Goal: Task Accomplishment & Management: Manage account settings

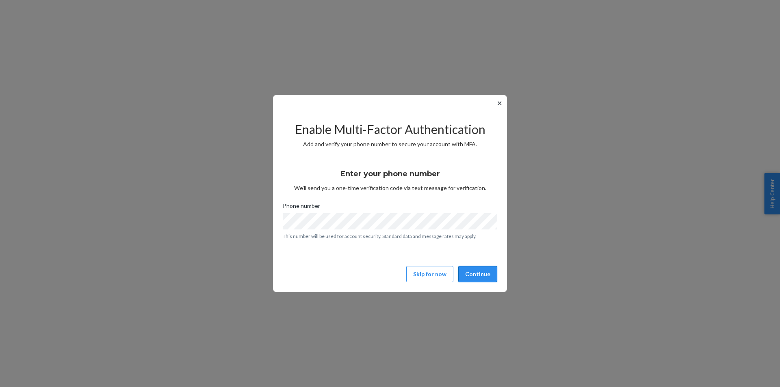
click at [480, 273] on button "Continue" at bounding box center [477, 274] width 39 height 16
click at [471, 273] on button "Continue" at bounding box center [477, 274] width 39 height 16
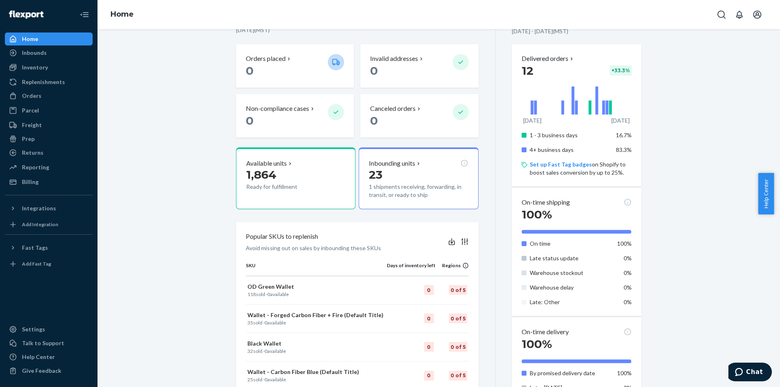
scroll to position [163, 0]
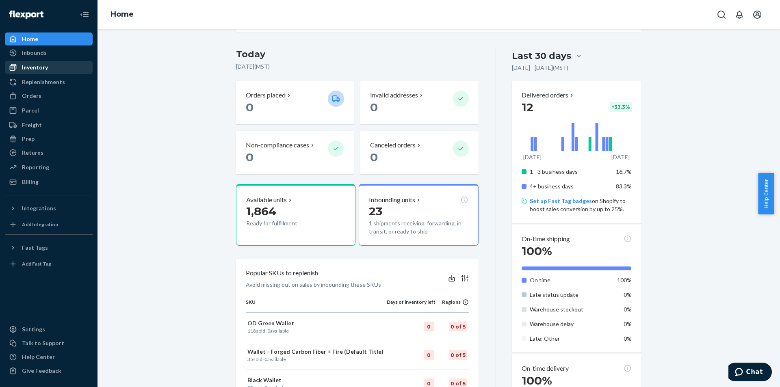
click at [36, 65] on div "Inventory" at bounding box center [35, 67] width 26 height 8
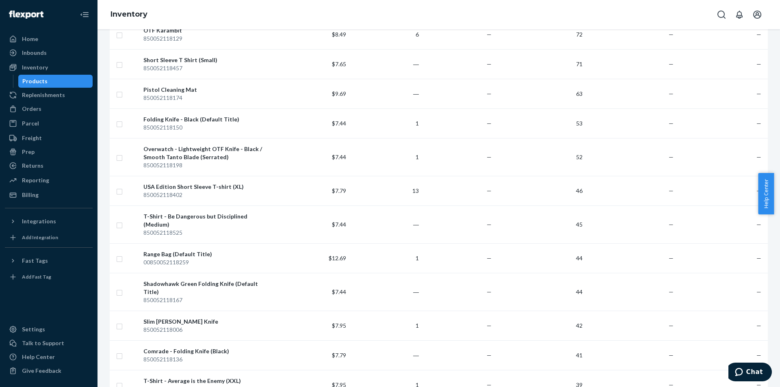
scroll to position [561, 0]
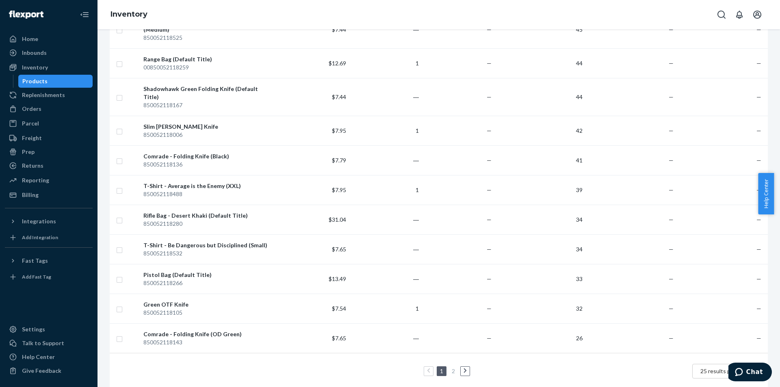
click at [450, 368] on link "2" at bounding box center [453, 371] width 7 height 7
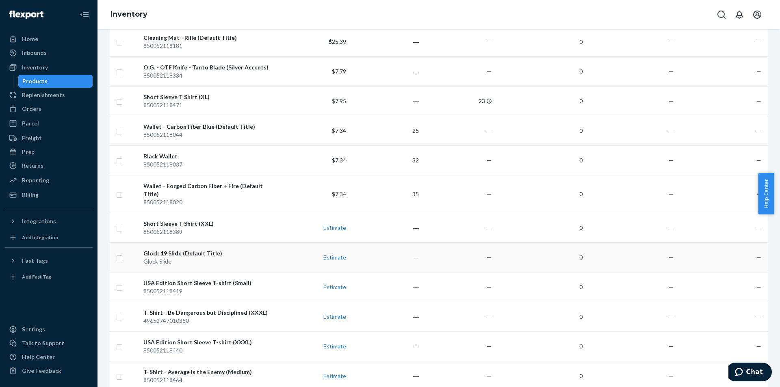
scroll to position [493, 0]
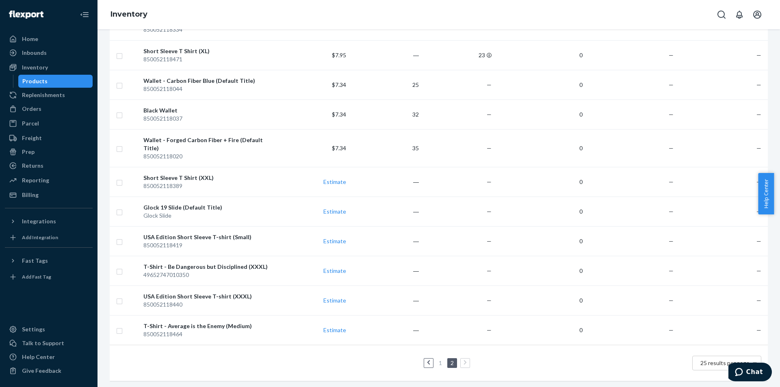
click at [437, 360] on link "1" at bounding box center [440, 363] width 7 height 7
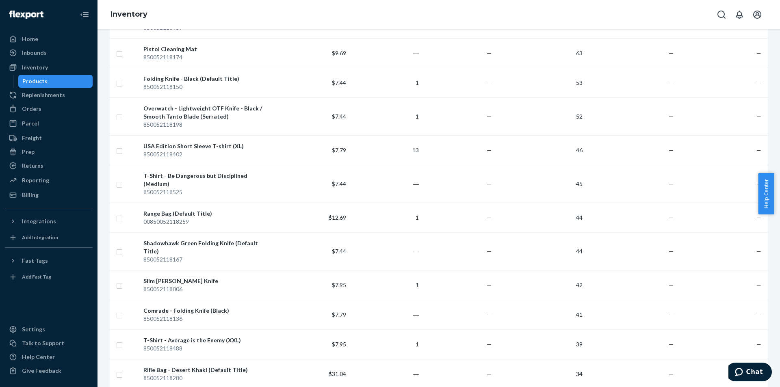
scroll to position [447, 0]
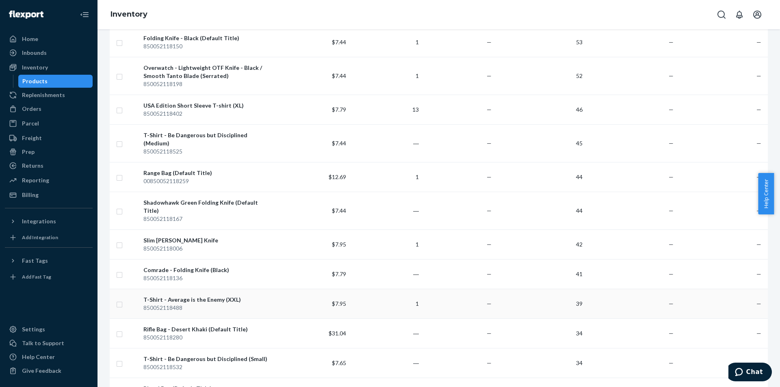
click at [119, 299] on input "checkbox" at bounding box center [119, 303] width 7 height 9
click at [677, 289] on td "—" at bounding box center [722, 304] width 91 height 30
checkbox input "false"
click at [241, 304] on div "850052118488" at bounding box center [208, 308] width 130 height 8
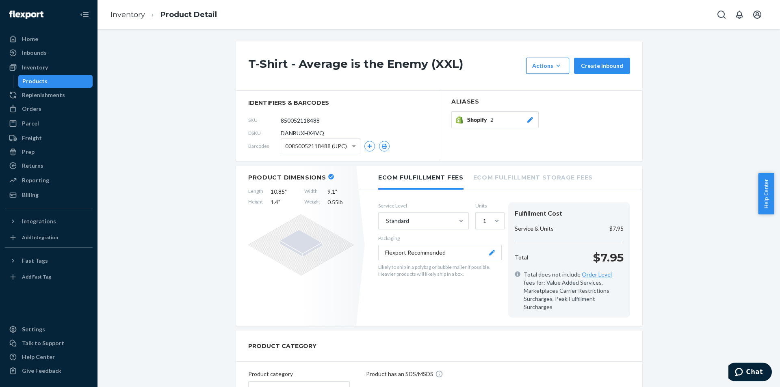
click at [556, 69] on icon "button" at bounding box center [558, 66] width 8 height 8
click at [556, 118] on span "Request removal" at bounding box center [560, 120] width 50 height 6
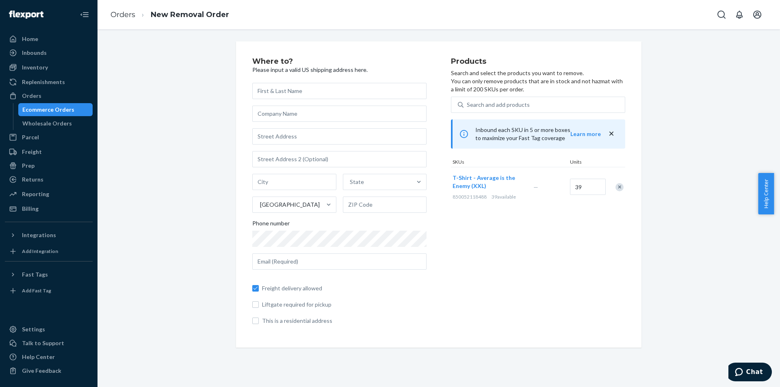
click at [286, 86] on input "text" at bounding box center [339, 91] width 174 height 16
type input "[PERSON_NAME]"
click at [286, 133] on input "text" at bounding box center [339, 136] width 174 height 16
type input "[STREET_ADDRESS][PERSON_NAME]"
type input "Phoenix"
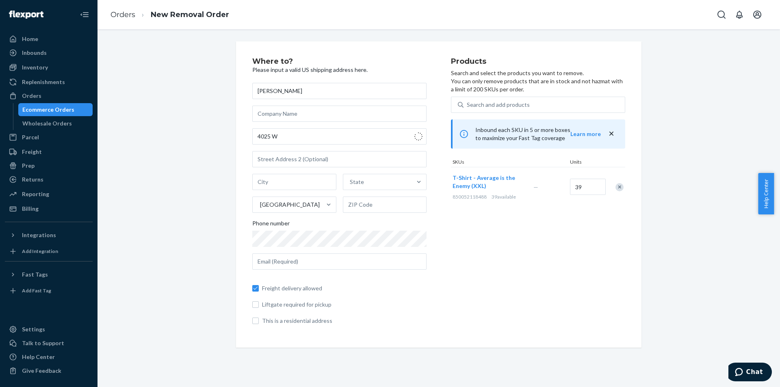
type input "85023"
click at [299, 141] on input "[STREET_ADDRESS][PERSON_NAME]" at bounding box center [339, 136] width 174 height 16
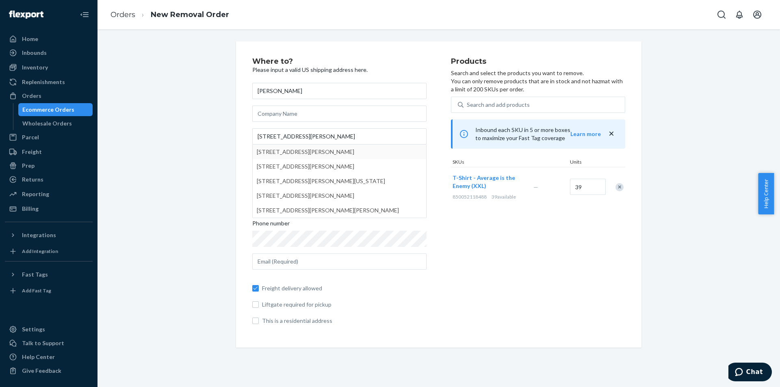
type input "[STREET_ADDRESS][PERSON_NAME]"
type input "# 21"
type input "85053"
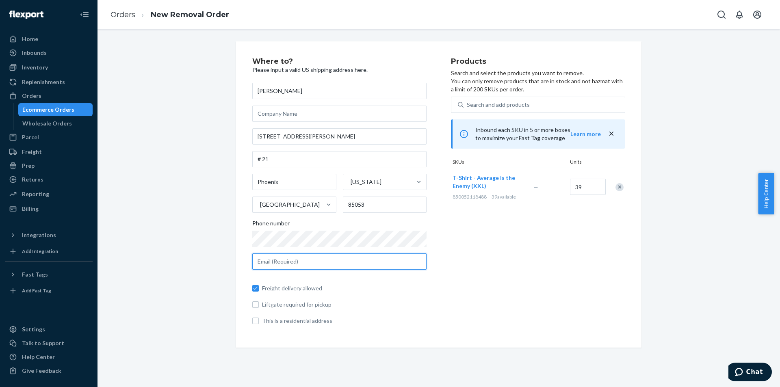
click at [295, 263] on input "text" at bounding box center [339, 262] width 174 height 16
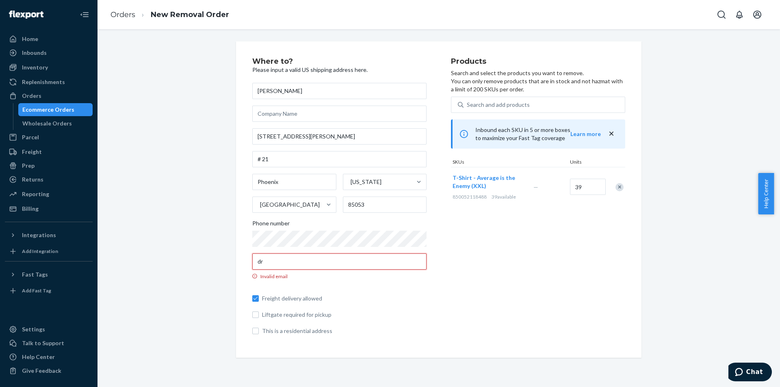
type input "d"
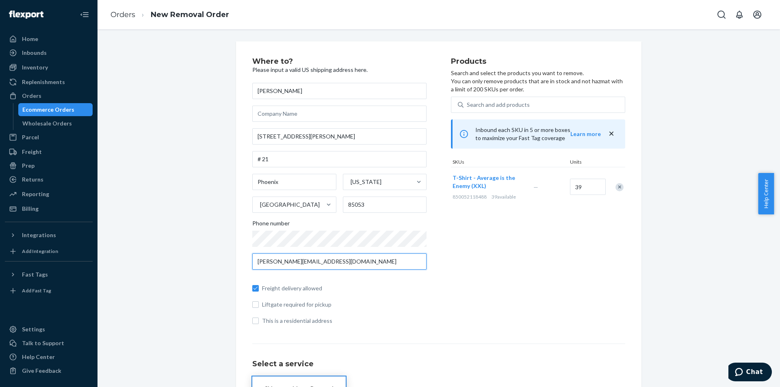
type input "[PERSON_NAME][EMAIL_ADDRESS][DOMAIN_NAME]"
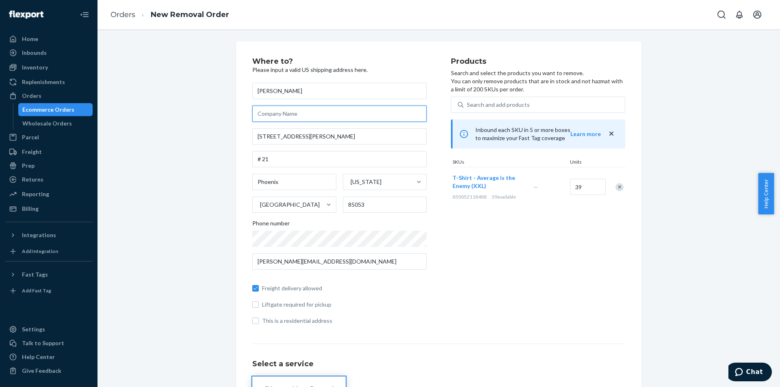
click at [301, 112] on input "text" at bounding box center [339, 114] width 174 height 16
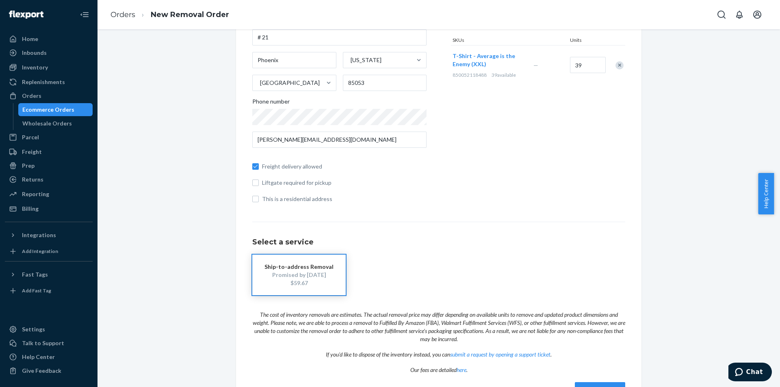
scroll to position [150, 0]
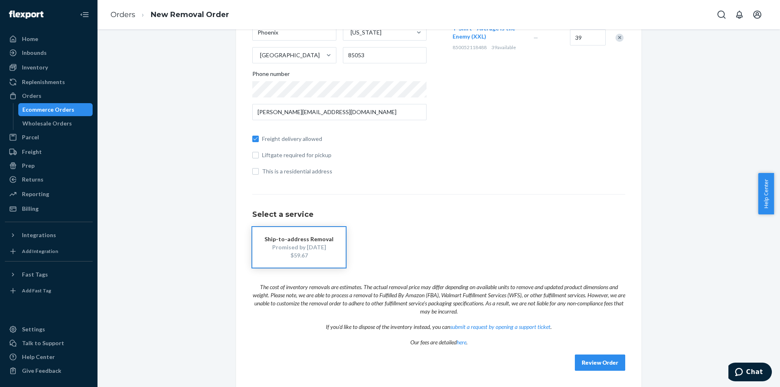
type input "Patriot Tactical LLC"
click at [592, 359] on button "Review Order" at bounding box center [600, 363] width 50 height 16
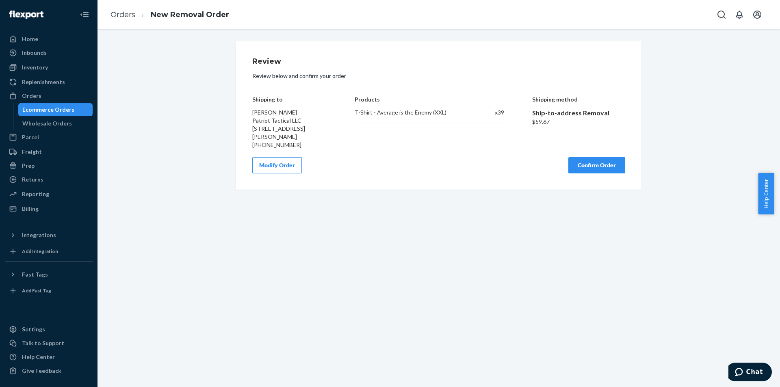
click at [583, 173] on button "Confirm Order" at bounding box center [596, 165] width 57 height 16
